Goal: Use online tool/utility

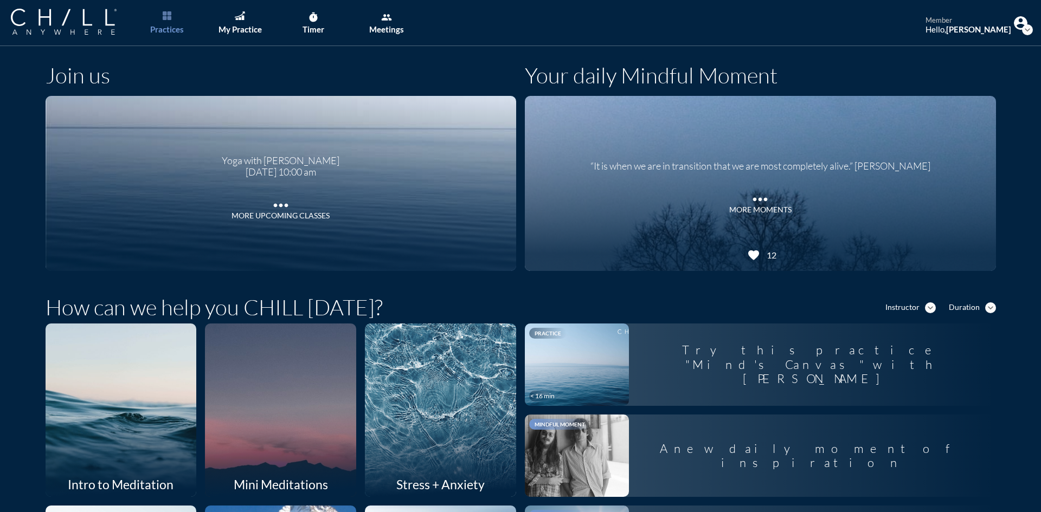
click at [175, 20] on link "Practices" at bounding box center [166, 23] width 57 height 46
click at [230, 24] on div "My Practice" at bounding box center [239, 29] width 43 height 10
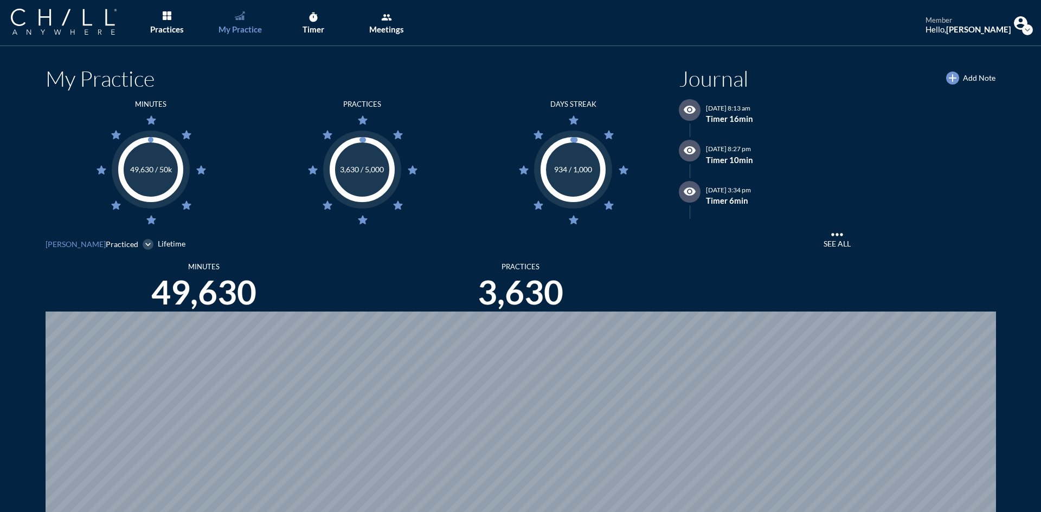
scroll to position [512, 1032]
click at [312, 27] on div "Timer" at bounding box center [313, 29] width 22 height 10
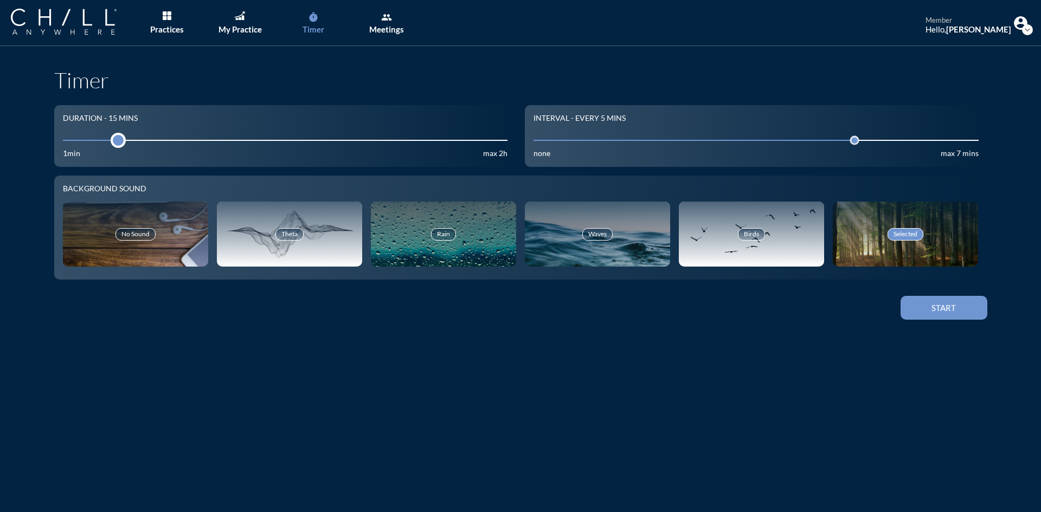
drag, startPoint x: 119, startPoint y: 139, endPoint x: 109, endPoint y: 138, distance: 9.8
click at [111, 138] on div at bounding box center [118, 140] width 15 height 15
click at [960, 305] on div "Start" at bounding box center [943, 308] width 49 height 10
